Goal: Task Accomplishment & Management: Complete application form

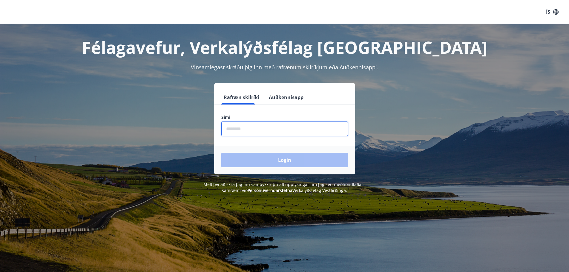
click at [234, 129] on input "phone" at bounding box center [284, 129] width 127 height 15
type input "********"
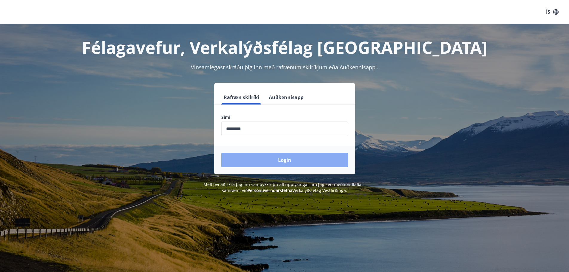
click at [299, 159] on button "Login" at bounding box center [284, 160] width 127 height 14
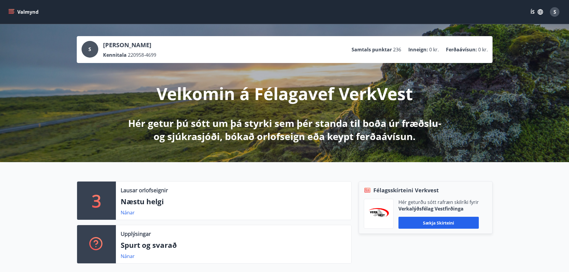
click at [11, 12] on icon "menu" at bounding box center [12, 12] width 7 height 1
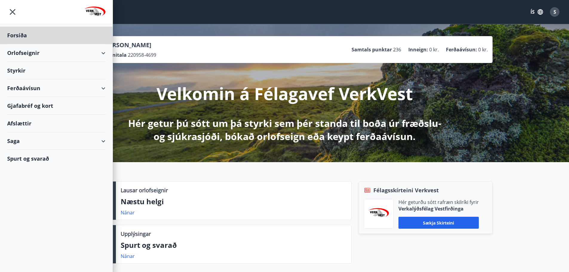
click at [24, 70] on div "Styrkir" at bounding box center [56, 71] width 98 height 18
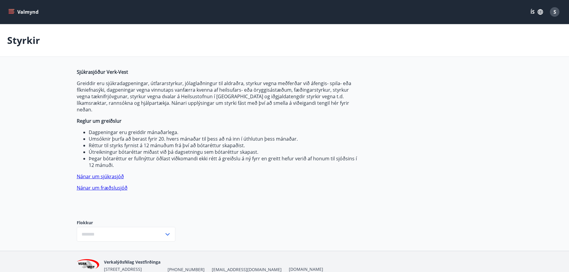
type input "***"
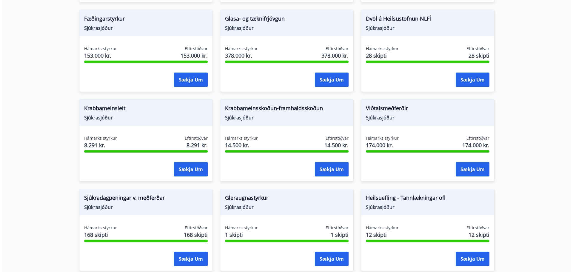
scroll to position [388, 0]
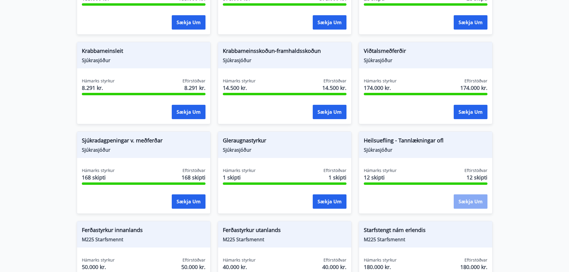
click at [467, 195] on button "Sækja um" at bounding box center [470, 201] width 34 height 14
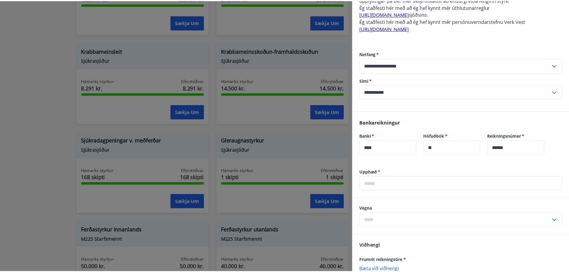
scroll to position [299, 0]
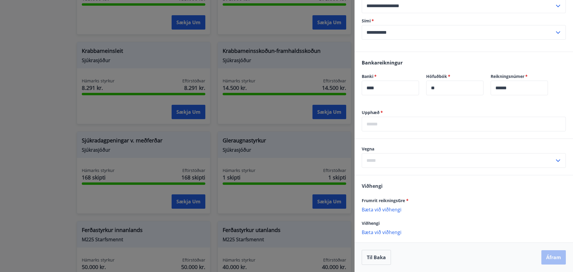
click at [555, 160] on icon at bounding box center [558, 160] width 7 height 7
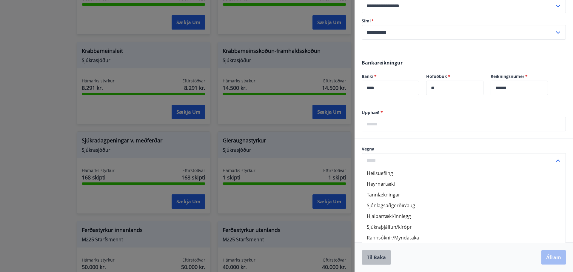
click at [381, 258] on button "Til baka" at bounding box center [376, 257] width 29 height 15
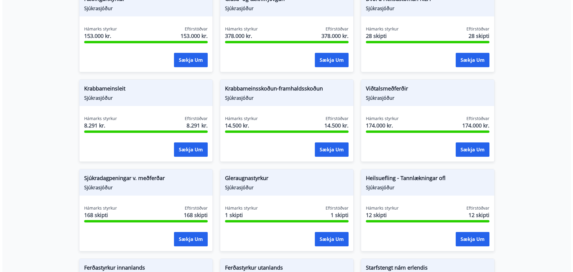
scroll to position [358, 0]
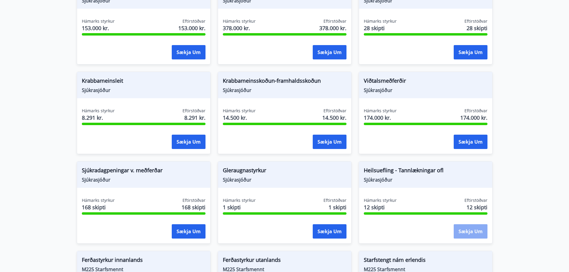
click at [469, 225] on button "Sækja um" at bounding box center [470, 231] width 34 height 14
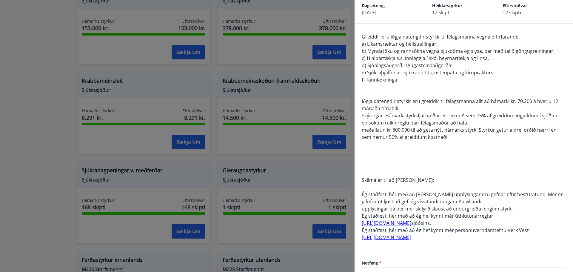
scroll to position [0, 0]
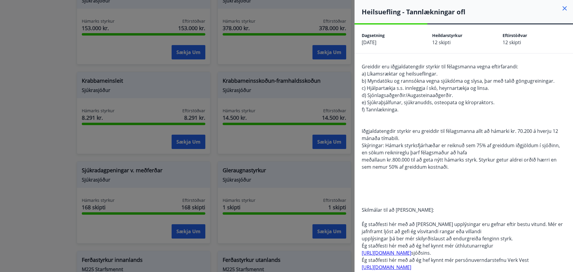
click at [562, 7] on icon at bounding box center [564, 8] width 7 height 7
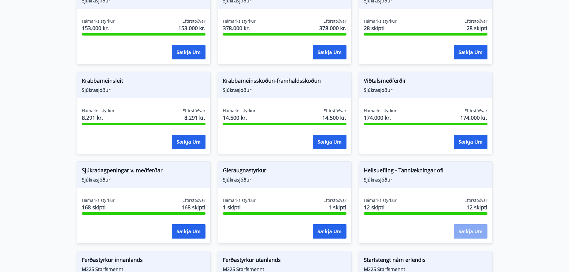
click at [467, 225] on button "Sækja um" at bounding box center [470, 231] width 34 height 14
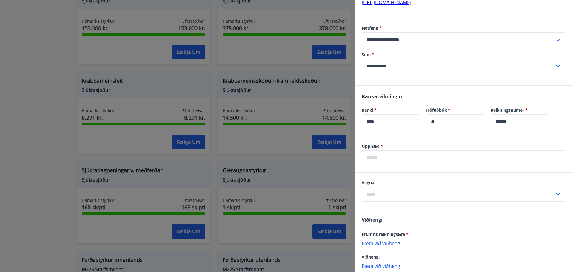
scroll to position [269, 0]
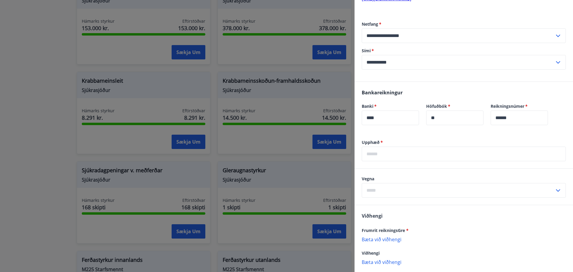
click at [555, 190] on icon at bounding box center [558, 190] width 7 height 7
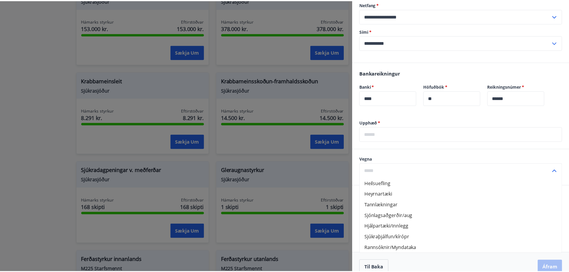
scroll to position [299, 0]
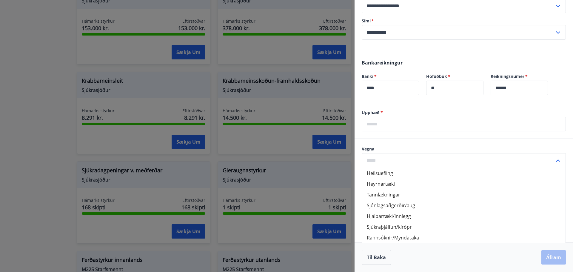
click at [555, 159] on icon at bounding box center [558, 160] width 7 height 7
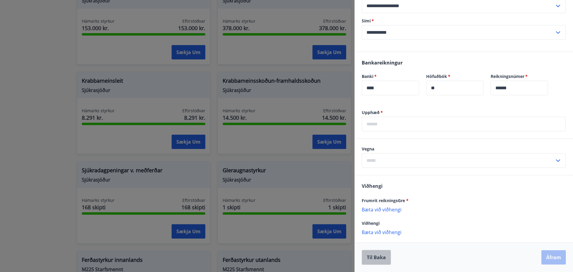
click at [388, 255] on button "Til baka" at bounding box center [376, 257] width 29 height 15
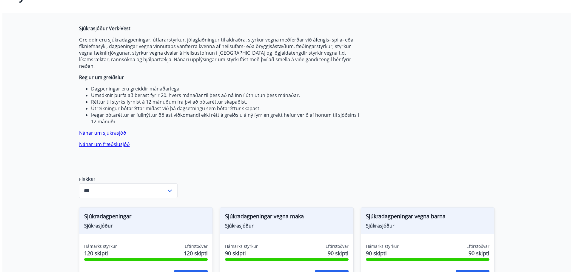
scroll to position [0, 0]
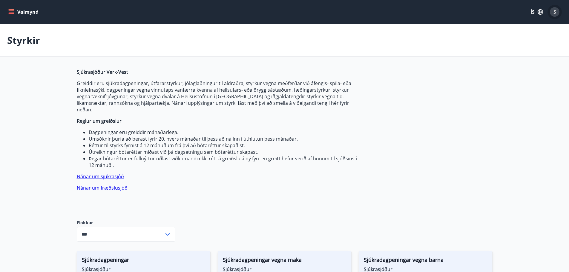
click at [553, 16] on div "S" at bounding box center [555, 12] width 10 height 10
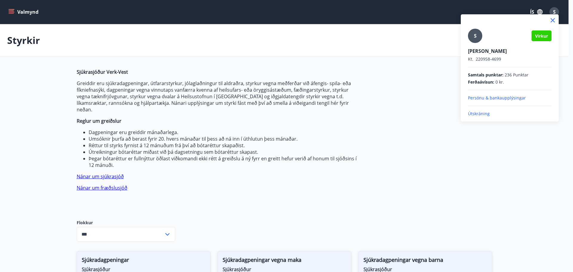
click at [478, 114] on p "Útskráning" at bounding box center [510, 114] width 84 height 6
